Goal: Information Seeking & Learning: Learn about a topic

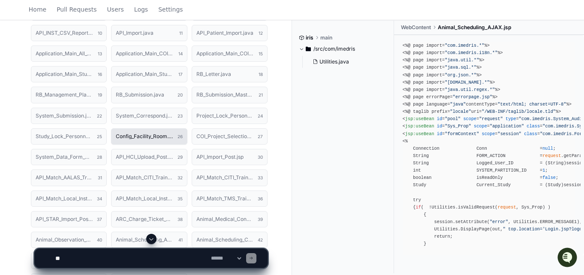
scroll to position [498, 0]
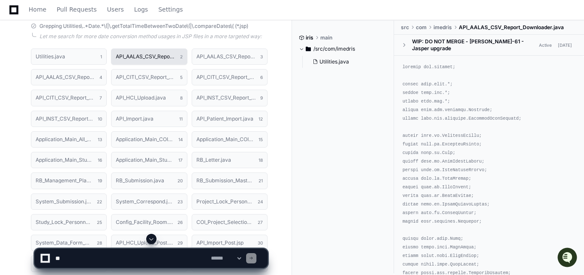
click at [149, 59] on h1 "API_AALAS_CSV_Report_Downloader.java" at bounding box center [146, 56] width 60 height 5
click at [163, 61] on button "API_AALAS_CSV_Report_Downloader.java 2" at bounding box center [149, 56] width 76 height 16
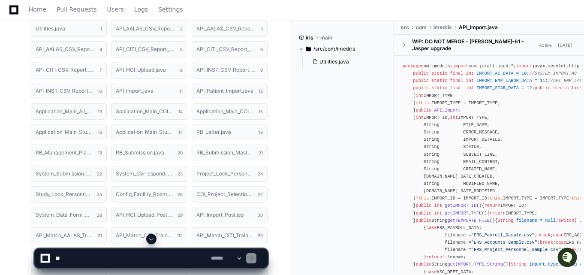
scroll to position [541, 0]
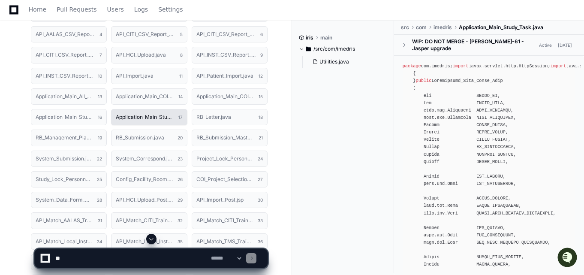
click at [174, 119] on h1 "Application_Main_Study_Task.java" at bounding box center [145, 116] width 58 height 5
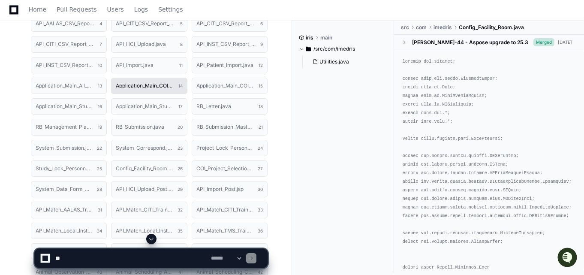
scroll to position [498, 0]
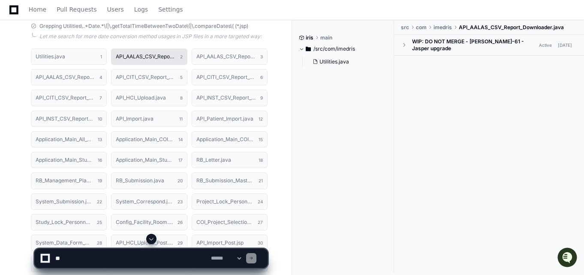
click at [168, 53] on button "API_AALAS_CSV_Report_Downloader.java 2" at bounding box center [149, 56] width 76 height 16
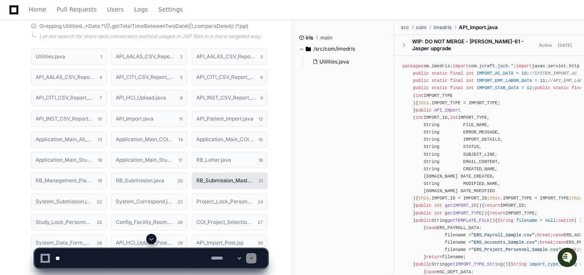
click at [234, 184] on button "RB_Submission_Master.java 21" at bounding box center [230, 180] width 76 height 16
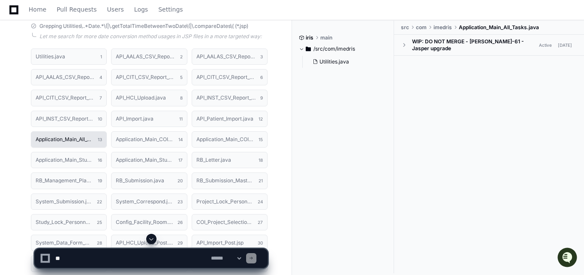
click at [71, 135] on button "Application_Main_All_Tasks.java 13" at bounding box center [69, 139] width 76 height 16
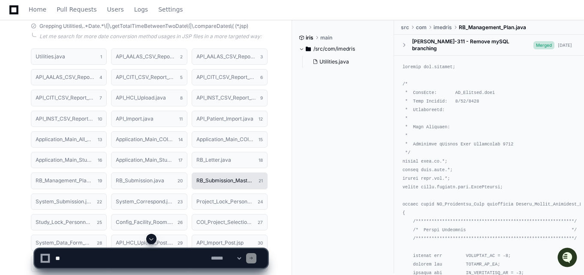
click at [75, 143] on button "Application_Main_All_Tasks.java 13" at bounding box center [69, 139] width 76 height 16
click at [79, 141] on h1 "Application_Main_All_Tasks.java" at bounding box center [65, 139] width 58 height 5
click at [69, 138] on h1 "Application_Main_All_Tasks.java" at bounding box center [65, 139] width 58 height 5
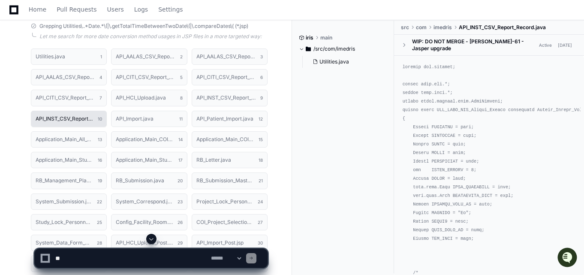
click at [84, 123] on button "API_INST_CSV_Report_Record.java 10" at bounding box center [69, 119] width 76 height 16
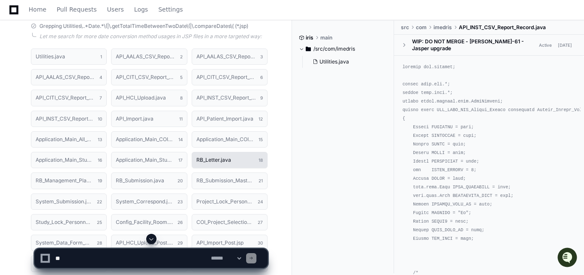
click at [223, 157] on button "RB_Letter.java 18" at bounding box center [230, 160] width 76 height 16
